Goal: Task Accomplishment & Management: Complete application form

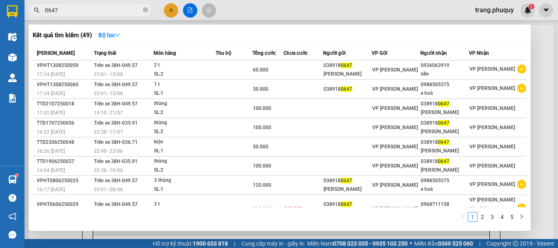
click at [175, 11] on div at bounding box center [279, 124] width 558 height 248
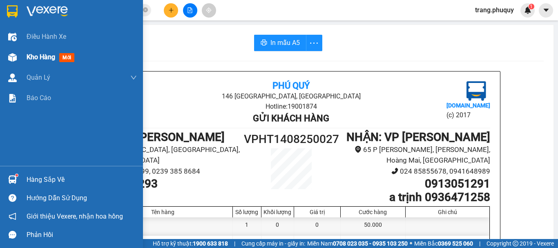
click at [47, 56] on span "Kho hàng" at bounding box center [41, 57] width 29 height 8
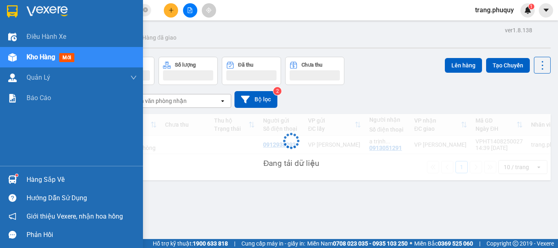
click at [47, 56] on span "Kho hàng" at bounding box center [41, 57] width 29 height 8
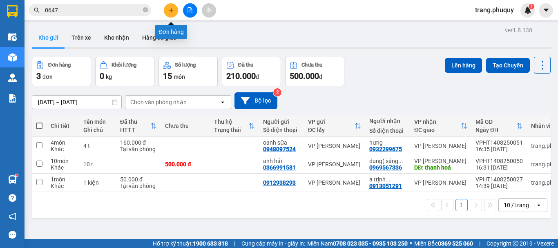
click at [167, 10] on button at bounding box center [171, 10] width 14 height 14
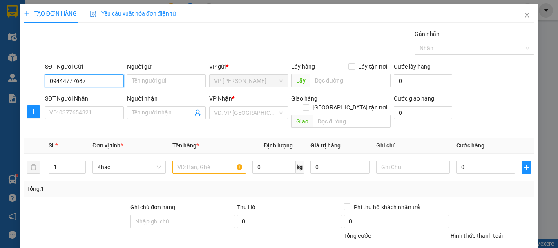
click at [62, 79] on input "09444777687" at bounding box center [84, 80] width 79 height 13
click at [76, 98] on div "0944777687" at bounding box center [83, 97] width 68 height 9
type input "0944777687"
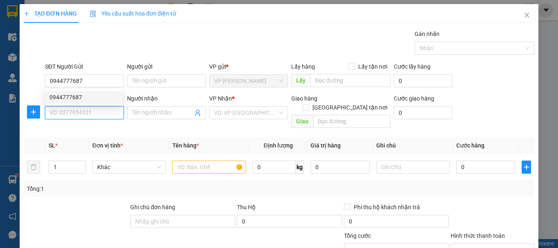
click at [76, 111] on input "SĐT Người Nhận" at bounding box center [84, 112] width 79 height 13
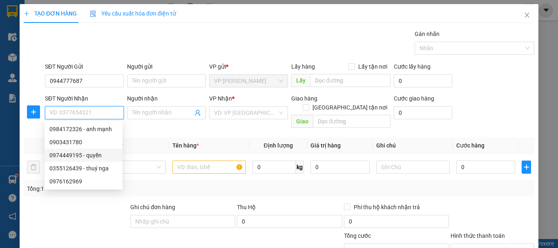
click at [95, 155] on div "0974449195 - quyền" at bounding box center [83, 155] width 68 height 9
type input "0974449195"
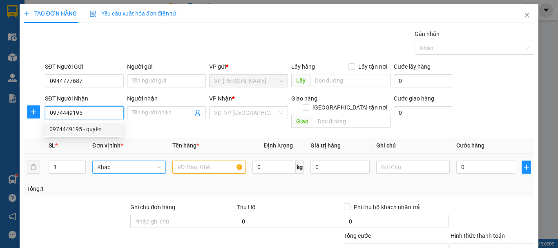
type input "quyền"
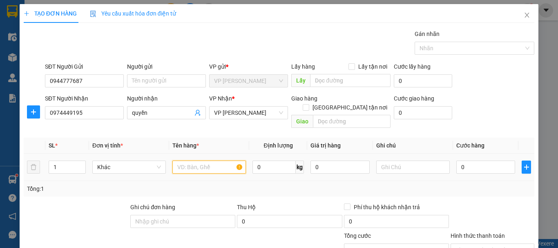
click at [198, 161] on input "text" at bounding box center [208, 166] width 73 height 13
type input "1T"
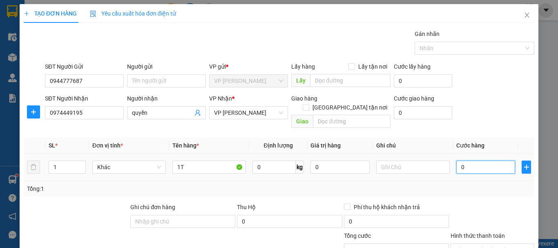
click at [471, 160] on input "0" at bounding box center [485, 166] width 59 height 13
type input "5"
type input "50"
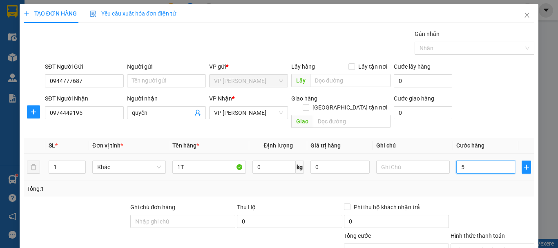
type input "50"
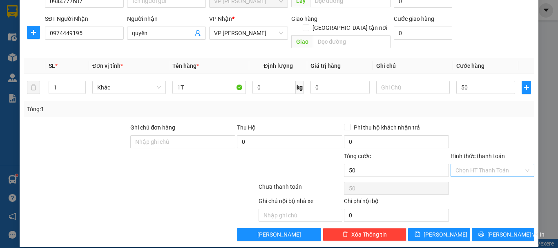
type input "50.000"
click at [478, 164] on input "Hình thức thanh toán" at bounding box center [489, 170] width 68 height 12
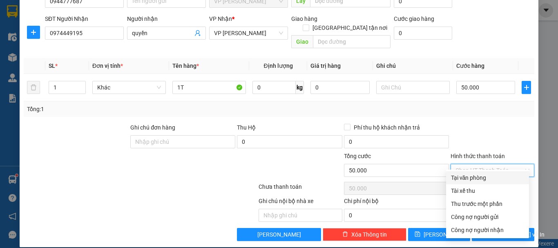
click at [468, 177] on div "Tại văn phòng" at bounding box center [487, 177] width 73 height 9
type input "0"
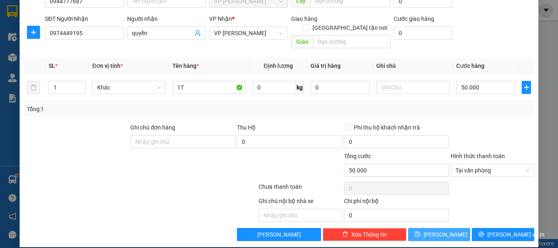
click at [436, 230] on span "[PERSON_NAME]" at bounding box center [445, 234] width 44 height 9
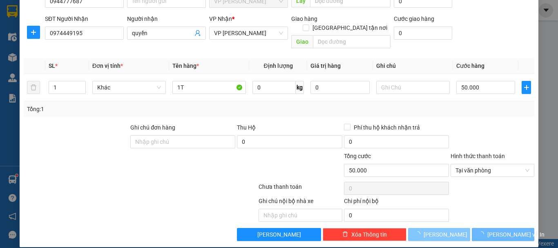
type input "0"
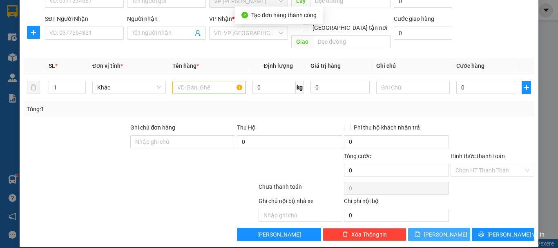
scroll to position [0, 0]
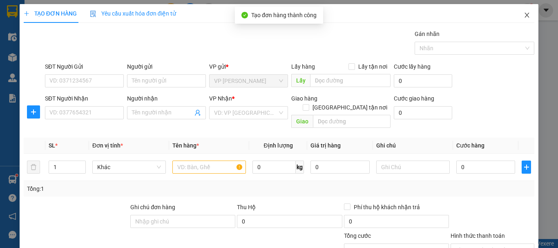
drag, startPoint x: 514, startPoint y: 14, endPoint x: 519, endPoint y: 16, distance: 5.7
click at [516, 15] on span "Close" at bounding box center [526, 15] width 23 height 23
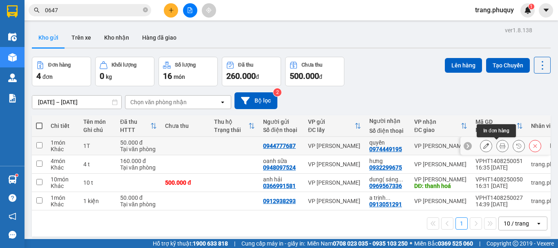
click at [499, 147] on icon at bounding box center [502, 146] width 6 height 6
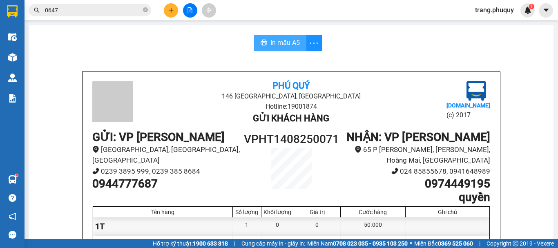
click at [280, 41] on span "In mẫu A5" at bounding box center [284, 43] width 29 height 10
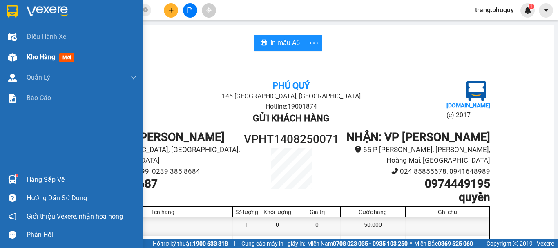
click at [40, 57] on span "Kho hàng" at bounding box center [41, 57] width 29 height 8
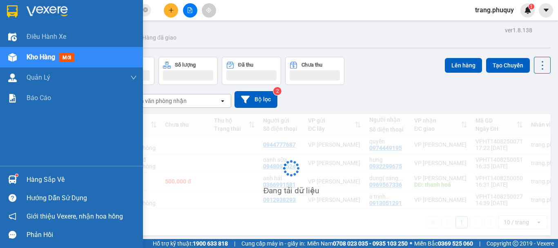
click at [40, 57] on span "Kho hàng" at bounding box center [41, 57] width 29 height 8
